Goal: Transaction & Acquisition: Purchase product/service

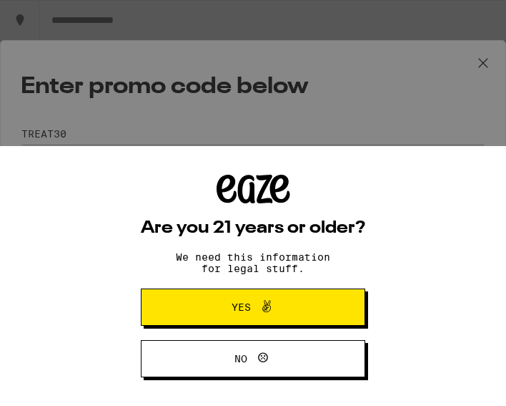
type input "treat30"
click at [280, 300] on span "Yes" at bounding box center [253, 307] width 109 height 19
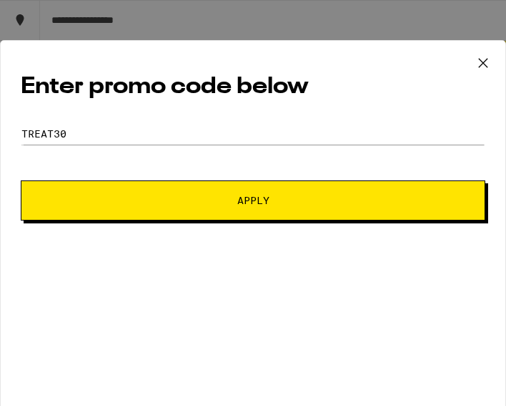
click at [280, 180] on button "Apply" at bounding box center [253, 200] width 465 height 40
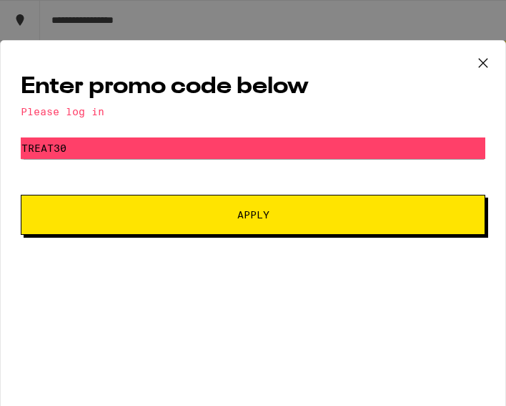
click at [488, 54] on icon at bounding box center [483, 62] width 21 height 21
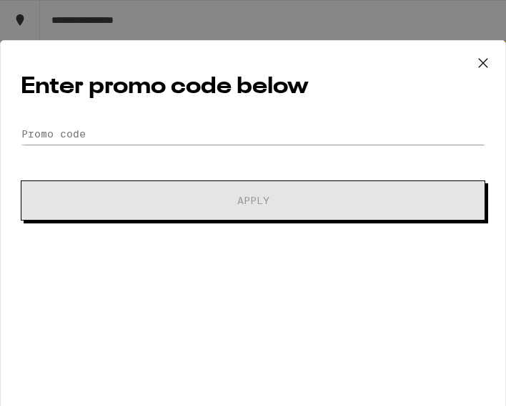
click at [488, 64] on icon at bounding box center [483, 62] width 21 height 21
